Goal: Task Accomplishment & Management: Manage account settings

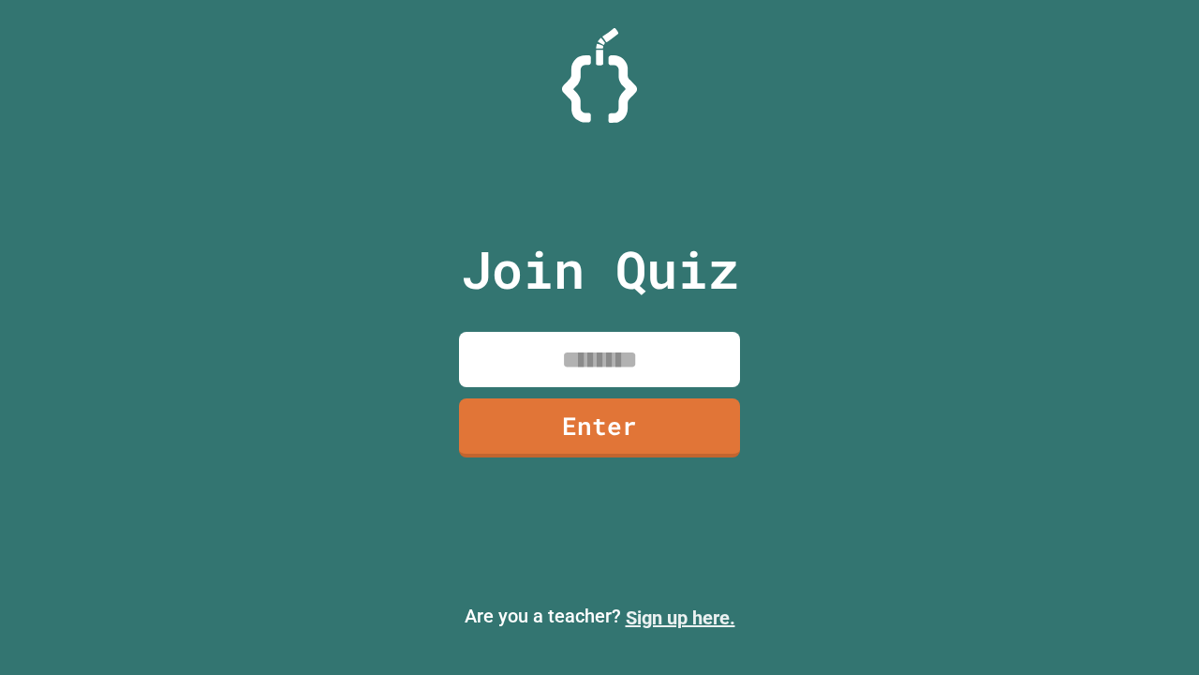
click at [680, 617] on link "Sign up here." at bounding box center [681, 617] width 110 height 22
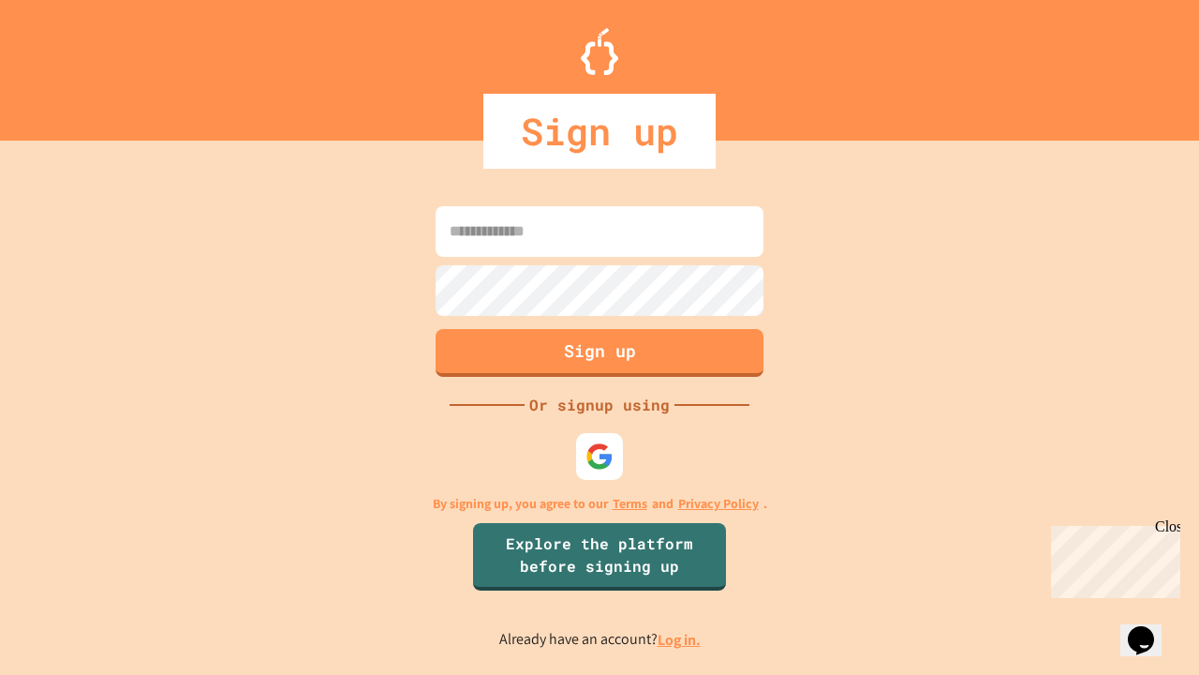
click at [680, 639] on link "Log in." at bounding box center [679, 640] width 43 height 20
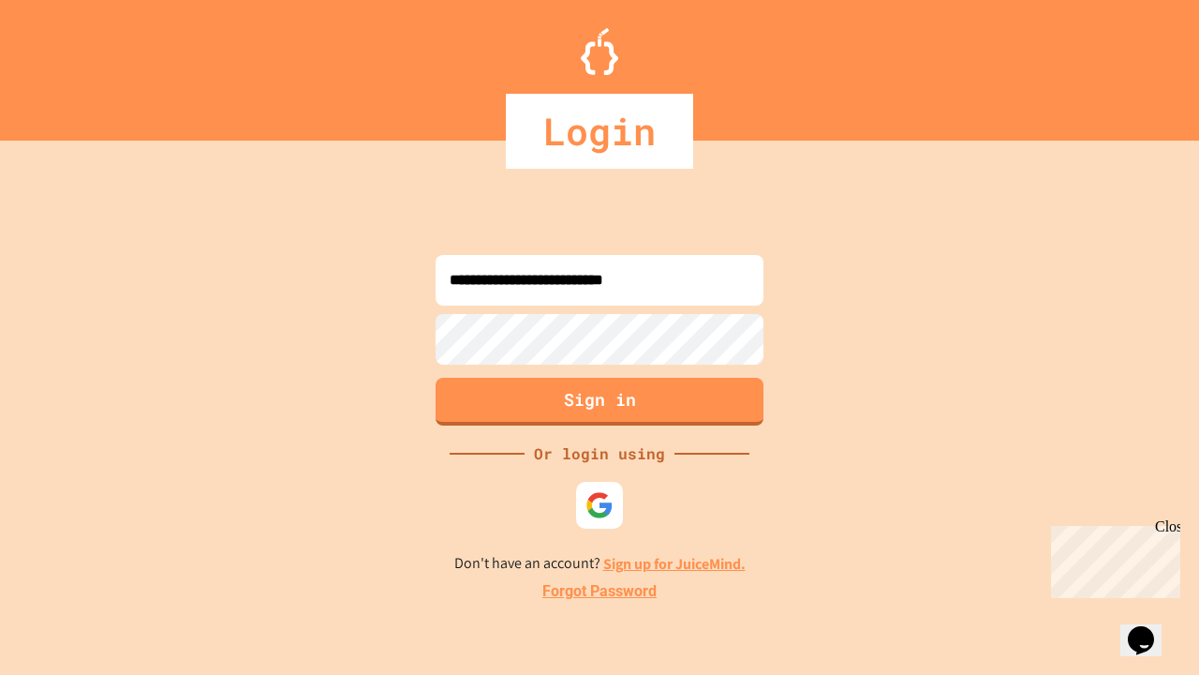
type input "**********"
